Goal: Task Accomplishment & Management: Use online tool/utility

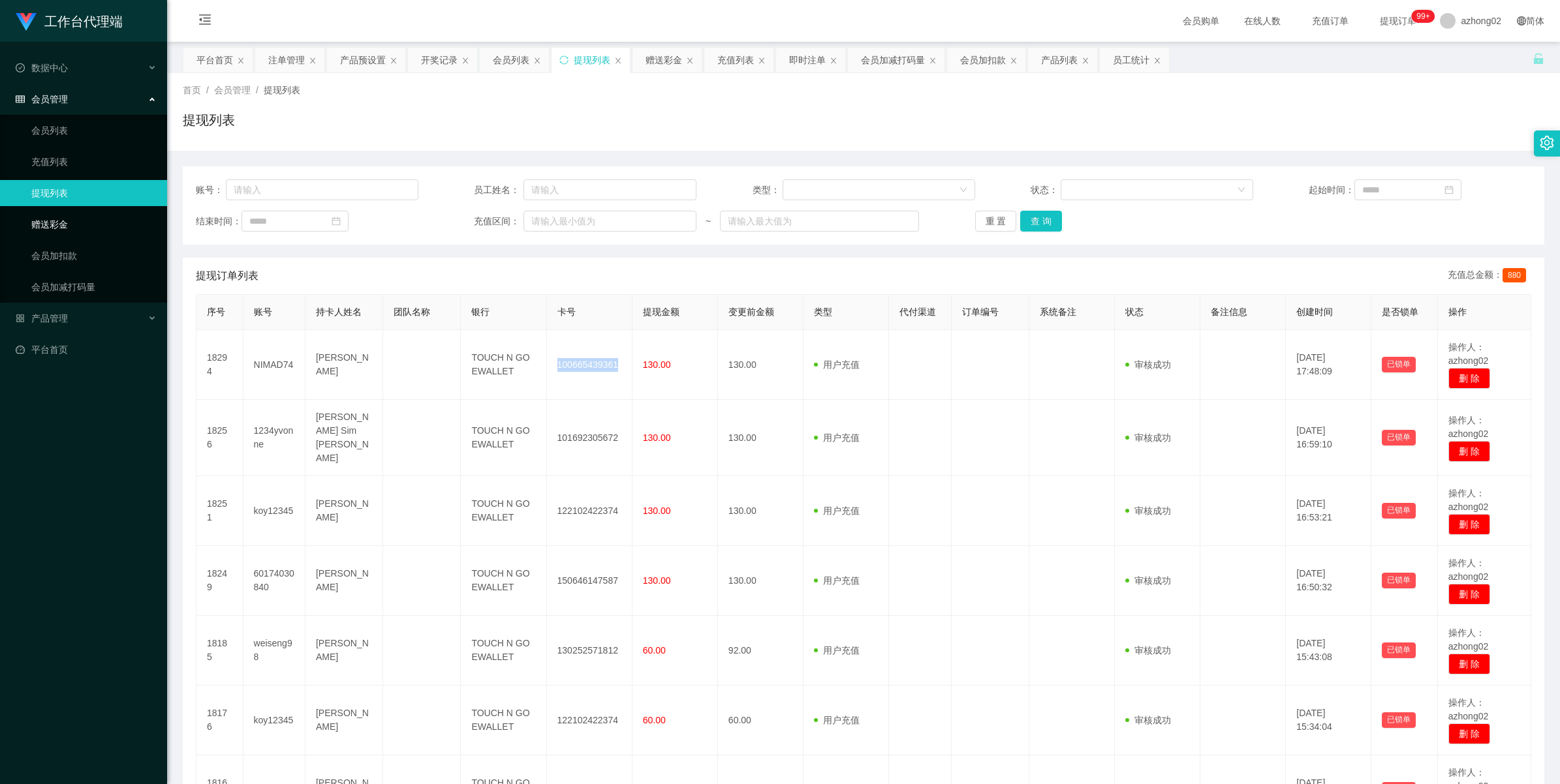
click at [82, 227] on link "赠送彩金" at bounding box center [94, 224] width 125 height 26
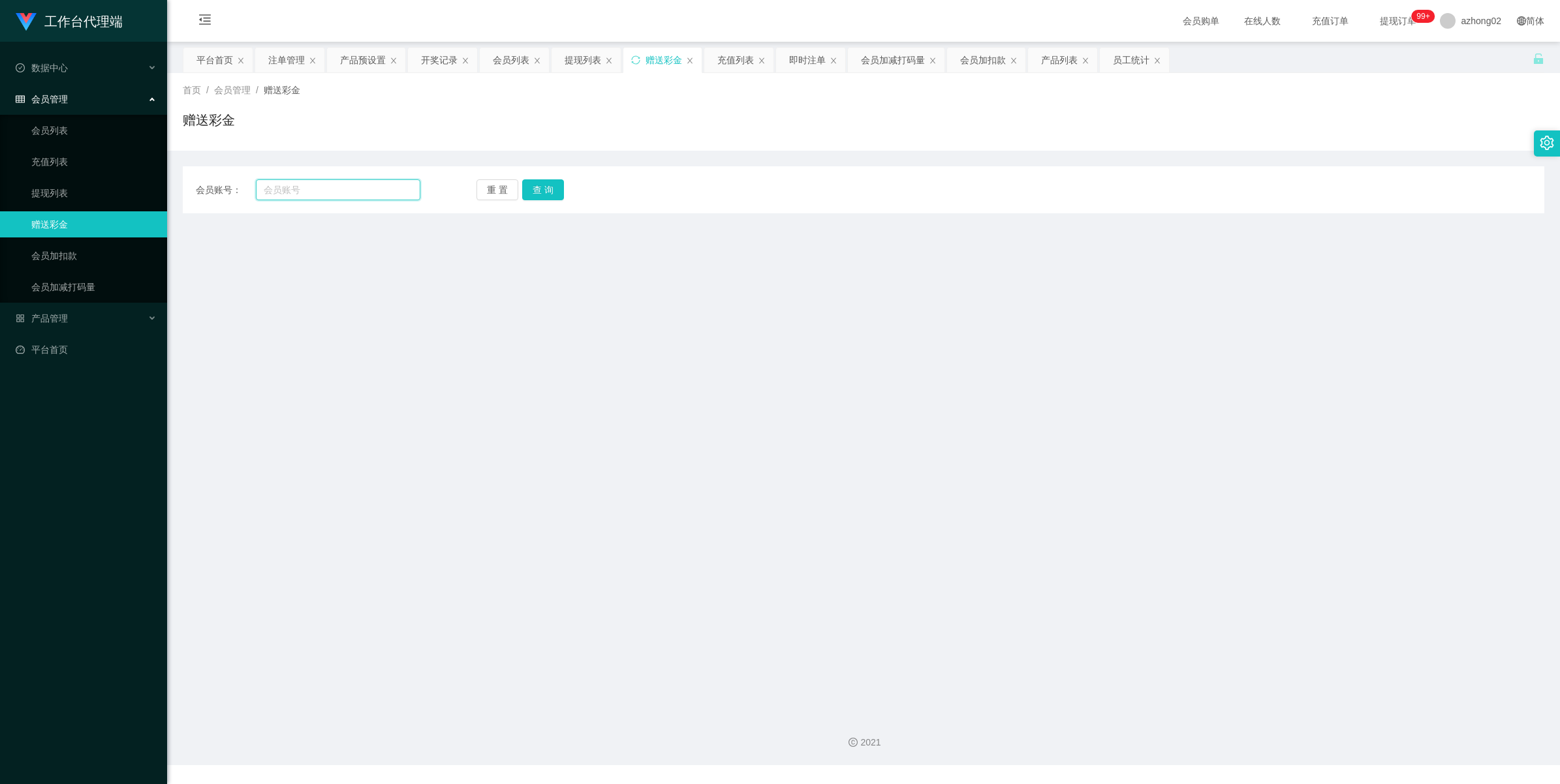
click at [338, 190] on input "text" at bounding box center [338, 190] width 165 height 21
paste input "Samli"
type input "Samli"
click at [543, 186] on button "查 询" at bounding box center [543, 190] width 42 height 21
click at [542, 194] on div "重 置 查 询" at bounding box center [588, 190] width 224 height 21
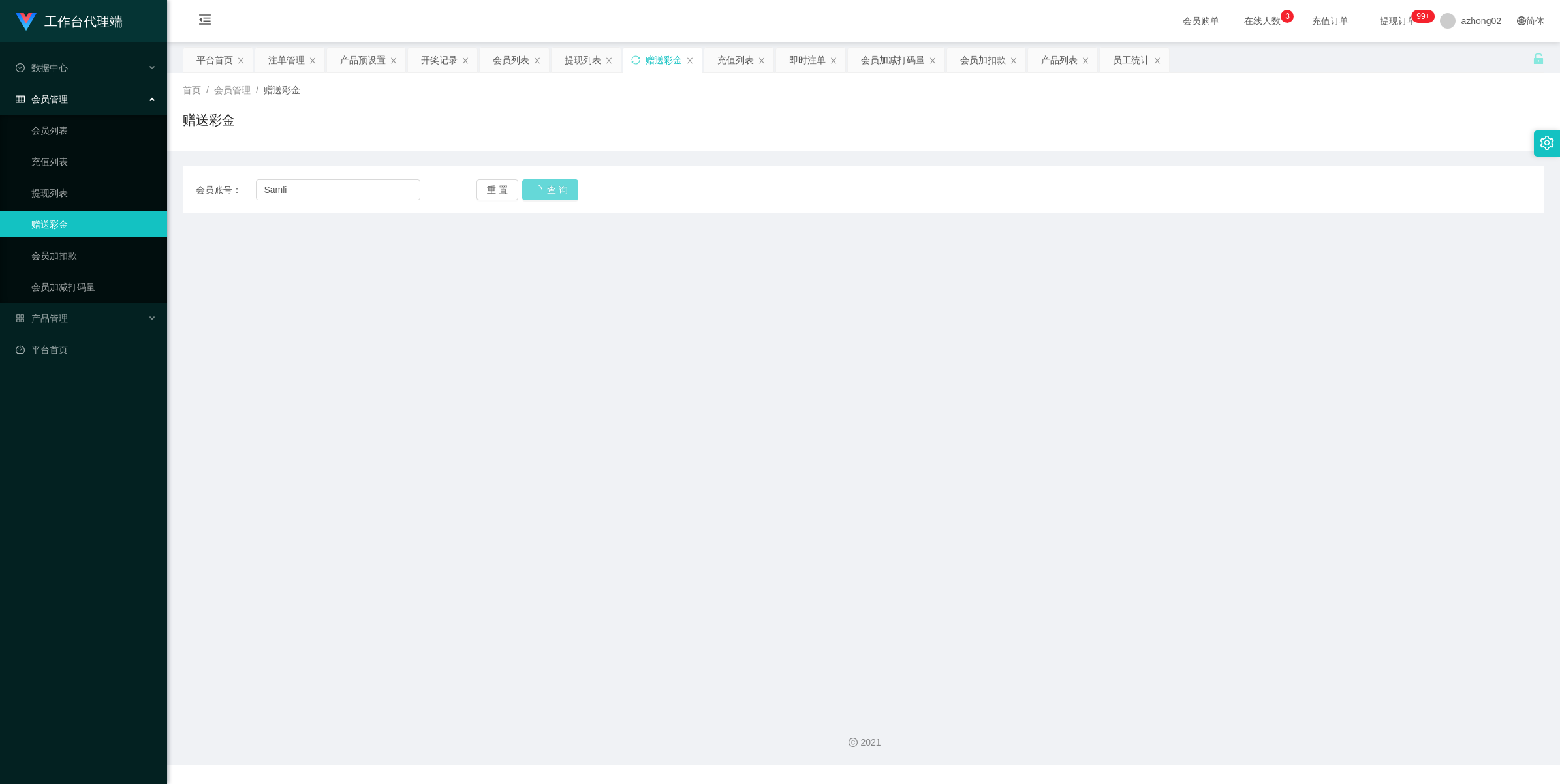
click at [543, 194] on div "重 置 查 询" at bounding box center [588, 190] width 224 height 21
click at [330, 178] on div "会员账号： 重 置 查 询 会员账号 会员姓名 账号余额 操作类型 彩金加款 彩金扣款 金额 确 定" at bounding box center [863, 190] width 1361 height 47
click at [310, 185] on input "text" at bounding box center [338, 190] width 165 height 21
paste input "Samli"
type input "Samli"
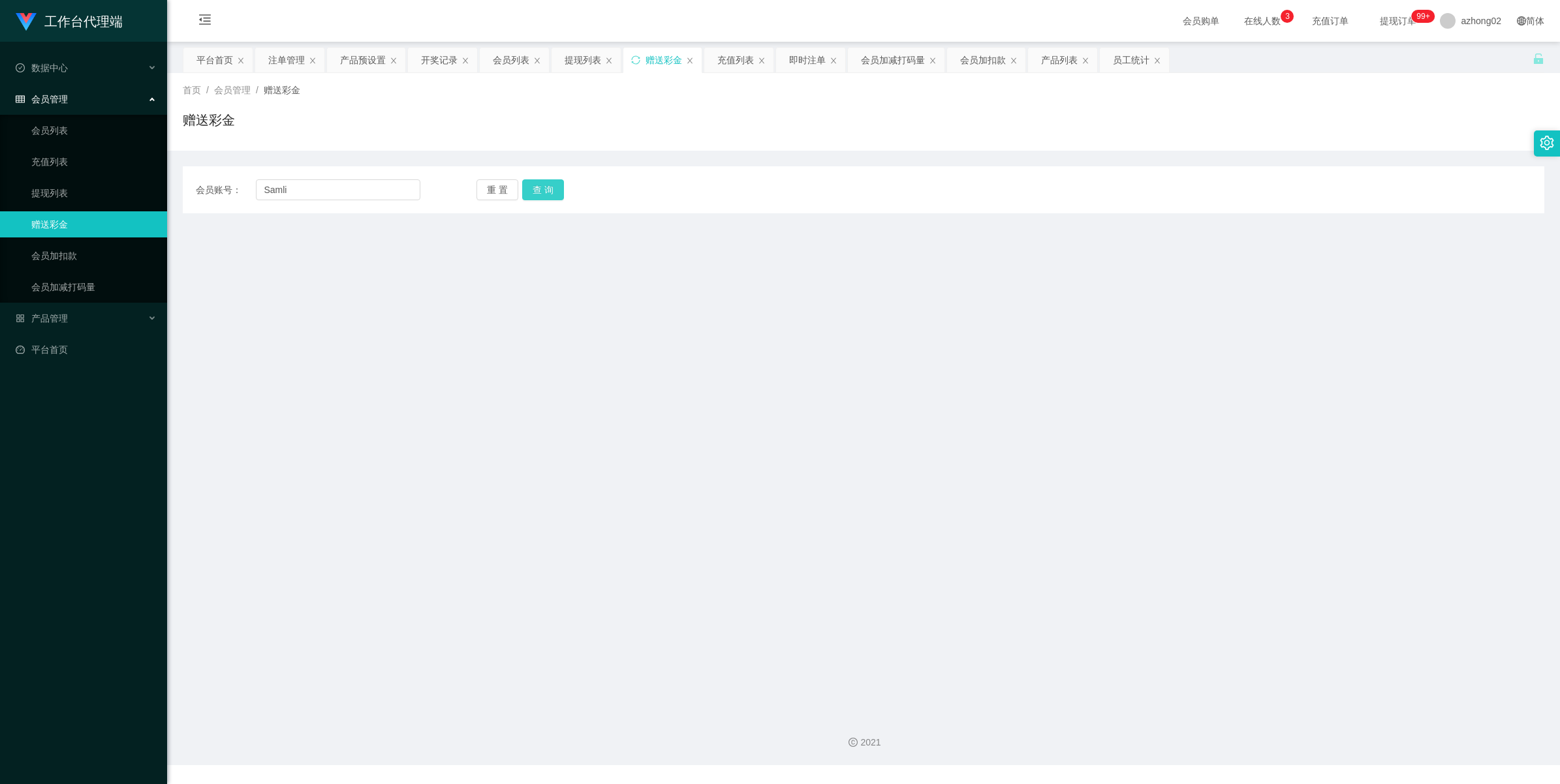
drag, startPoint x: 543, startPoint y: 183, endPoint x: 535, endPoint y: 210, distance: 28.2
click at [543, 183] on button "查 询" at bounding box center [543, 190] width 42 height 21
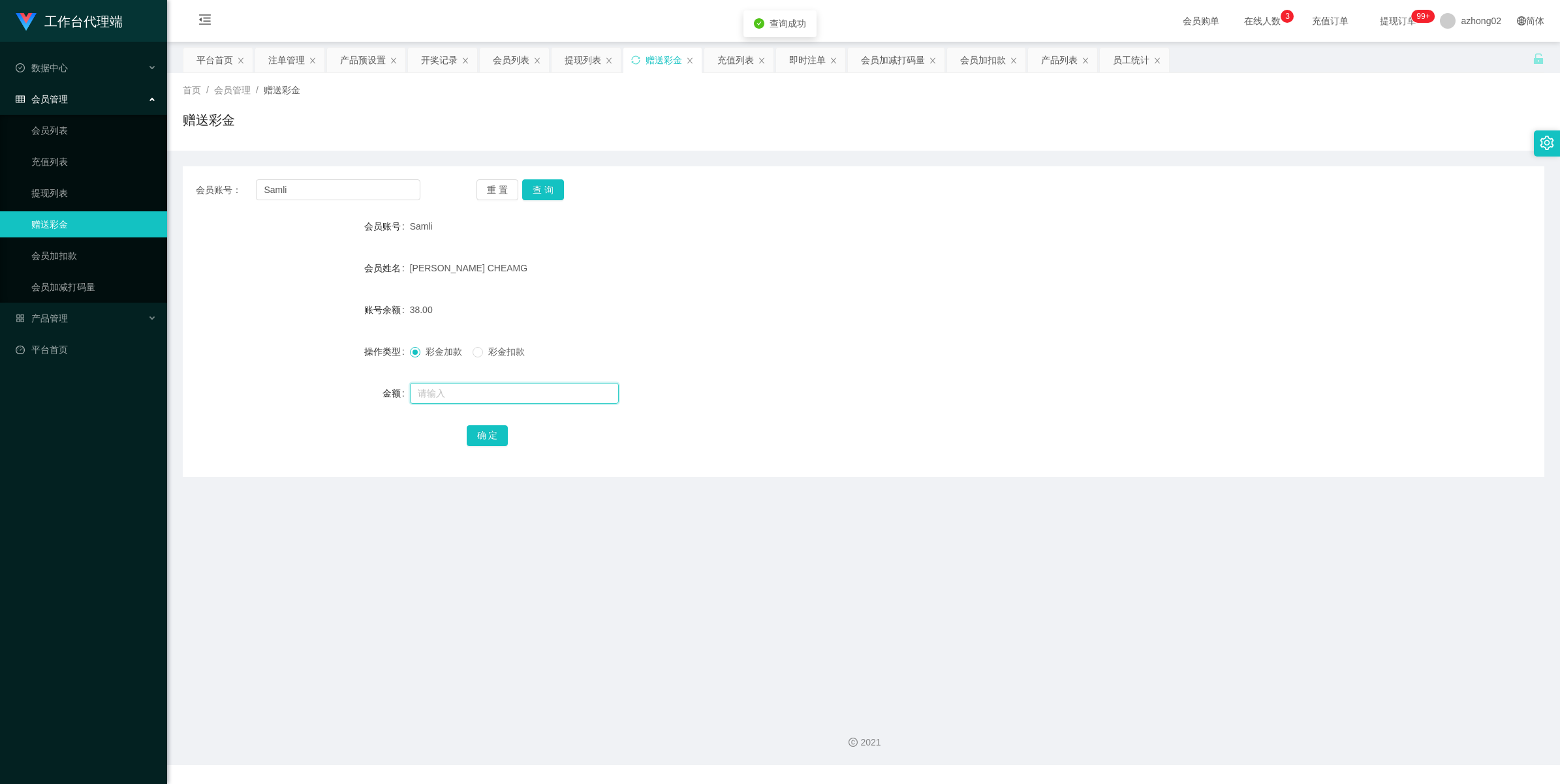
click at [440, 386] on input "text" at bounding box center [514, 394] width 209 height 21
type input "100"
click at [491, 435] on button "确 定" at bounding box center [488, 435] width 42 height 21
